Goal: Book appointment/travel/reservation

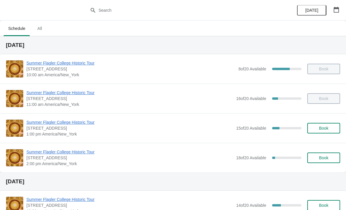
click at [323, 157] on span "Book" at bounding box center [323, 158] width 9 height 5
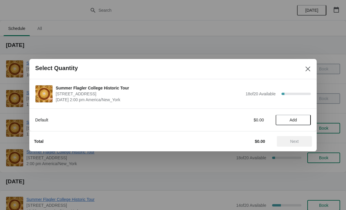
click at [297, 123] on button "Add" at bounding box center [293, 120] width 35 height 11
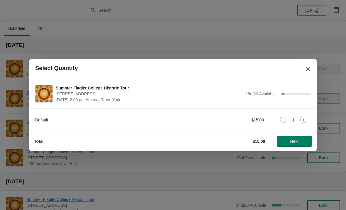
click at [296, 120] on div "1" at bounding box center [293, 120] width 35 height 6
click at [303, 115] on div "Default $15.00 1" at bounding box center [173, 120] width 276 height 11
click at [306, 119] on icon at bounding box center [304, 120] width 6 height 6
click at [299, 141] on span "Next" at bounding box center [295, 141] width 26 height 5
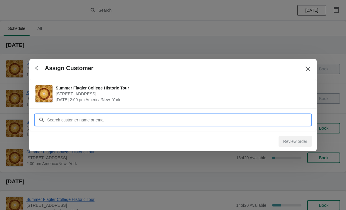
click at [139, 122] on input "Customer" at bounding box center [179, 120] width 264 height 11
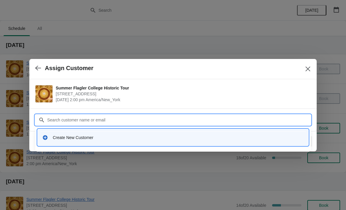
click at [111, 129] on div "Create New Customer" at bounding box center [173, 137] width 271 height 17
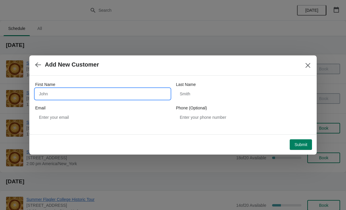
click at [97, 92] on input "First Name" at bounding box center [102, 94] width 135 height 11
type input "[PERSON_NAME]"
click at [229, 105] on div "First Name [PERSON_NAME] Last Name Email Phone (Optional)" at bounding box center [173, 102] width 276 height 41
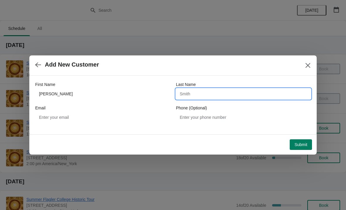
click at [207, 97] on input "Last Name" at bounding box center [243, 94] width 135 height 11
type input "Clenzi"
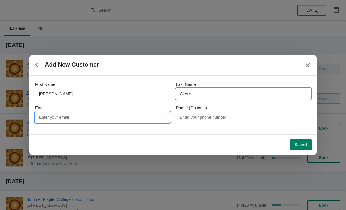
click at [113, 117] on input "Email" at bounding box center [102, 117] width 135 height 11
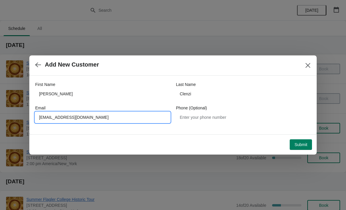
type input "[EMAIL_ADDRESS][DOMAIN_NAME]"
click at [300, 146] on span "Submit" at bounding box center [301, 144] width 13 height 5
